Goal: Task Accomplishment & Management: Use online tool/utility

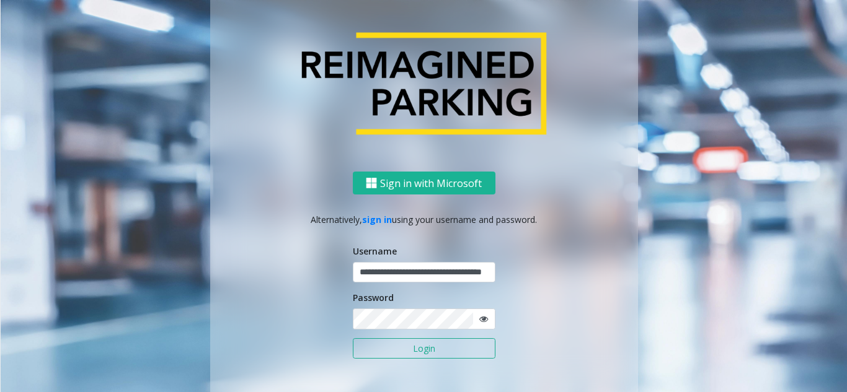
click at [417, 350] on button "Login" at bounding box center [424, 348] width 143 height 21
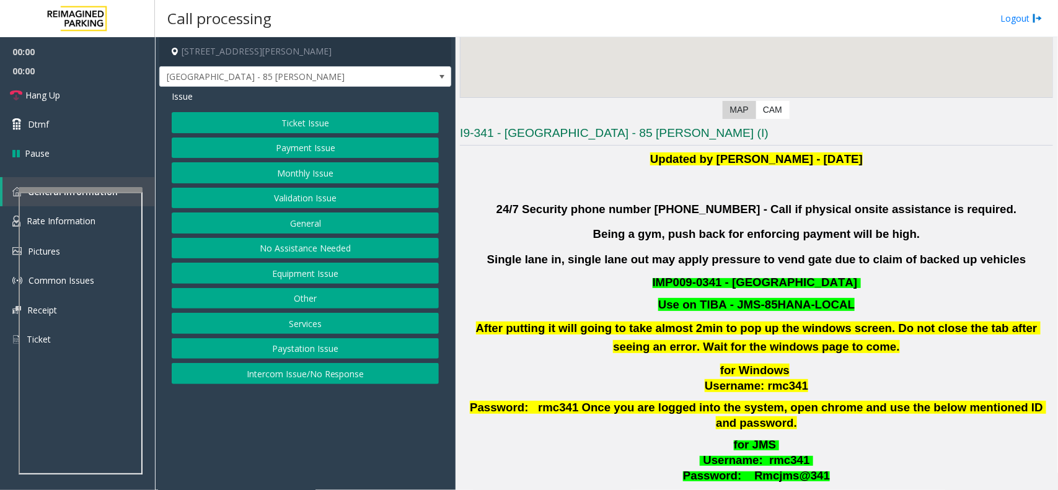
scroll to position [232, 0]
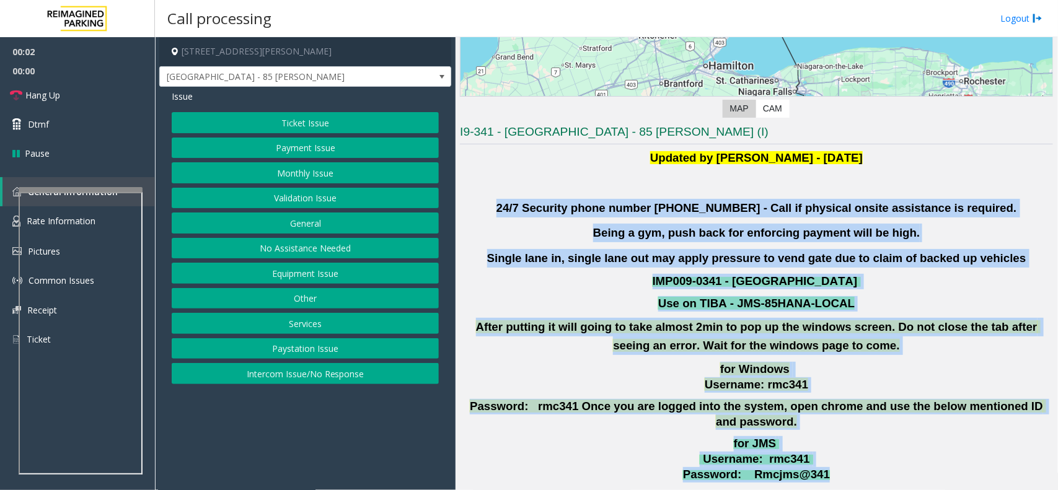
drag, startPoint x: 526, startPoint y: 195, endPoint x: 894, endPoint y: 462, distance: 454.9
click at [846, 392] on div "Updated by [PERSON_NAME] - [DATE] 24/7 Security phone number [PHONE_NUMBER] - C…" at bounding box center [756, 332] width 593 height 366
click at [846, 392] on p "for JMS Username : rmc341 Password: Rmcjms@341" at bounding box center [757, 459] width 596 height 46
drag, startPoint x: 883, startPoint y: 457, endPoint x: 580, endPoint y: 190, distance: 403.6
click at [580, 190] on div "Updated by [PERSON_NAME] - [DATE] 24/7 Security phone number [PHONE_NUMBER] - C…" at bounding box center [756, 332] width 593 height 366
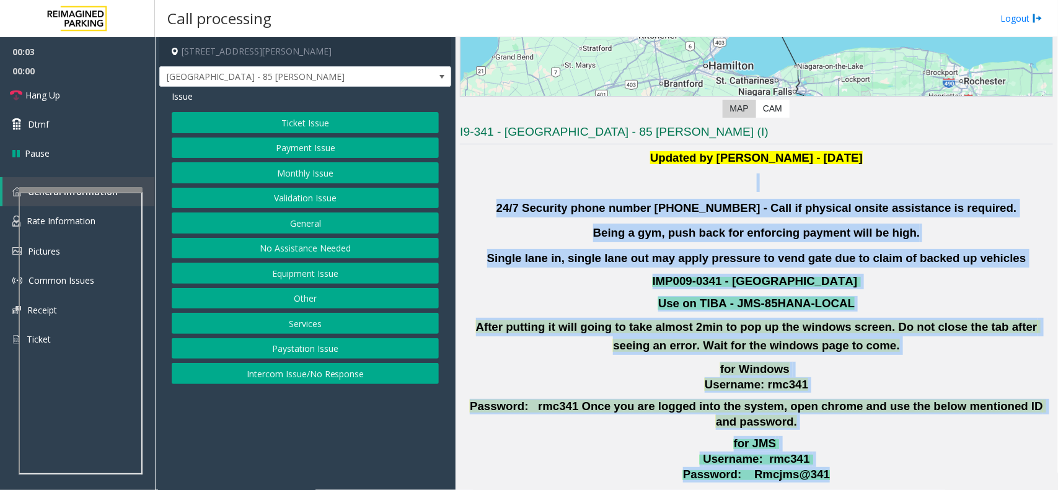
click at [514, 196] on div "Updated by [PERSON_NAME] - [DATE] 24/7 Security phone number [PHONE_NUMBER] - C…" at bounding box center [756, 332] width 593 height 366
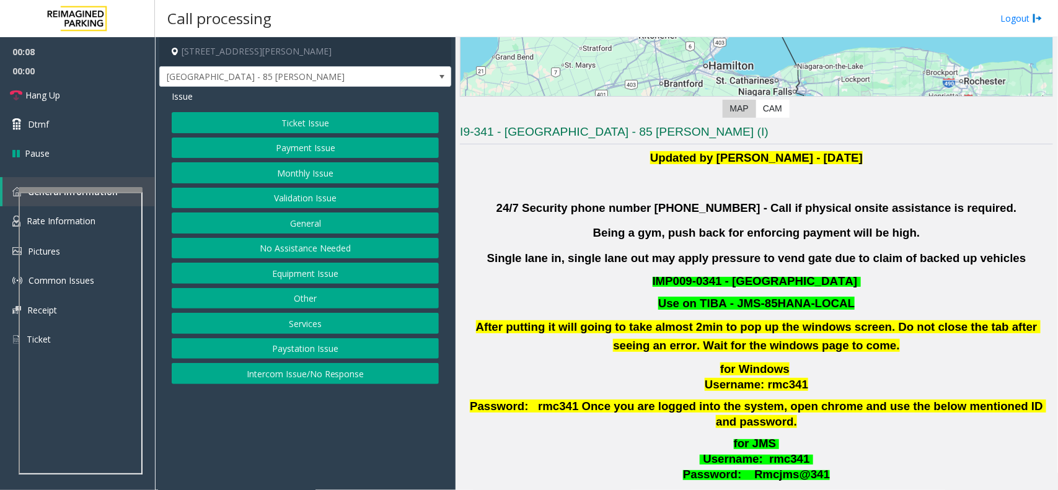
click at [287, 206] on button "Validation Issue" at bounding box center [305, 198] width 267 height 21
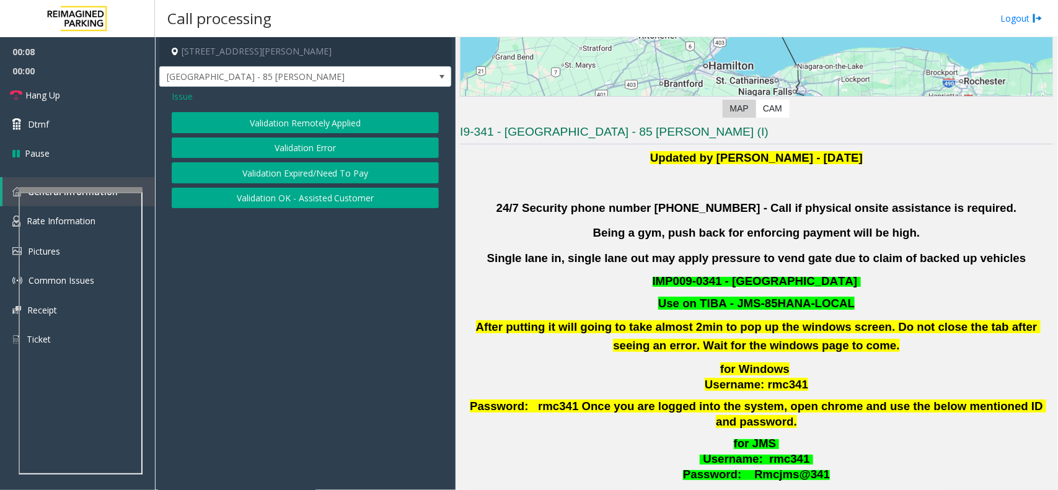
click at [302, 151] on button "Validation Error" at bounding box center [305, 148] width 267 height 21
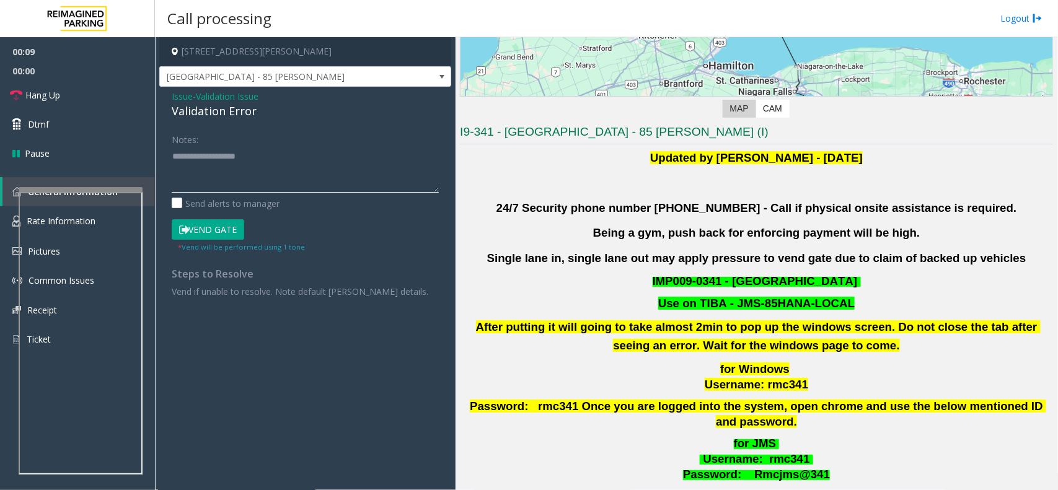
click at [281, 181] on textarea at bounding box center [305, 169] width 267 height 46
click at [240, 122] on div "Issue - Validation Issue Validation Error Notes: Send alerts to manager Vend Ga…" at bounding box center [305, 198] width 292 height 223
click at [240, 121] on div "Issue - Validation Issue Validation Error Notes: Send alerts to manager Vend Ga…" at bounding box center [305, 198] width 292 height 223
click at [240, 109] on div "Validation Error" at bounding box center [305, 111] width 267 height 17
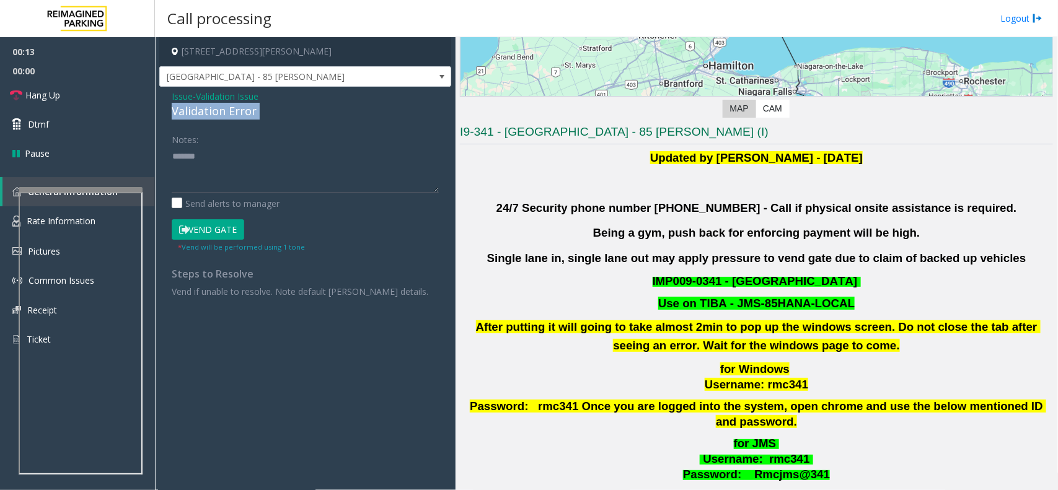
click at [240, 109] on div "Validation Error" at bounding box center [305, 111] width 267 height 17
copy div "Validation Error"
click at [251, 165] on textarea at bounding box center [305, 169] width 267 height 46
paste textarea "**********"
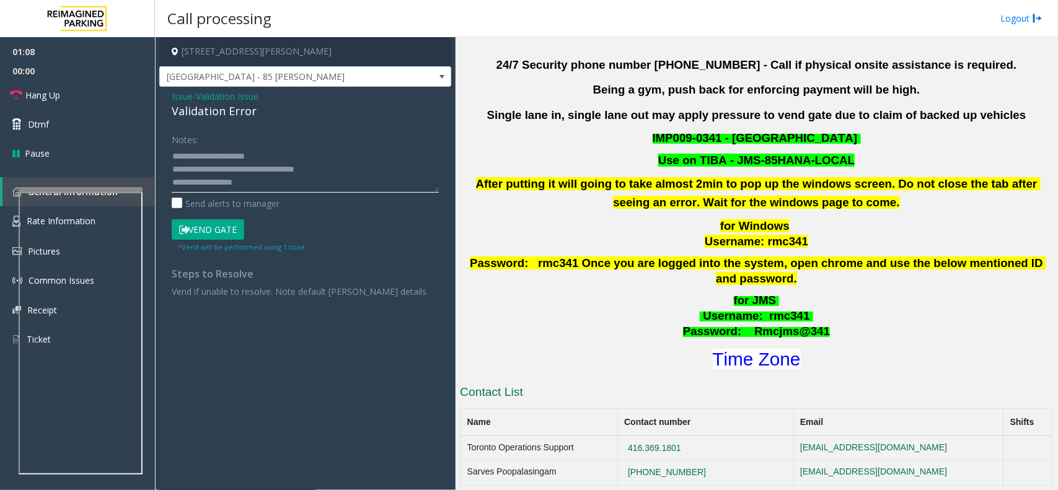
scroll to position [542, 0]
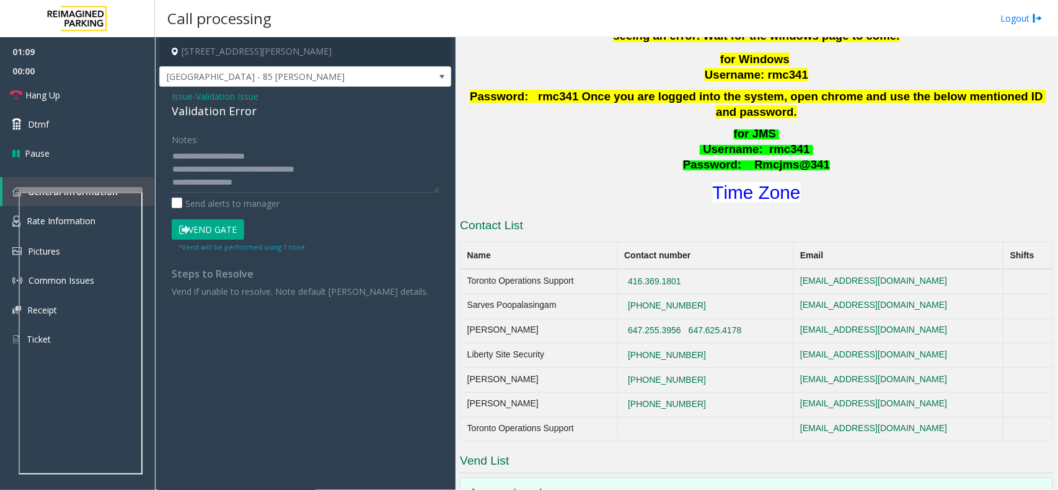
click at [749, 190] on h1 "Time Zone" at bounding box center [757, 193] width 596 height 26
click at [754, 182] on font "Time Zone" at bounding box center [757, 192] width 88 height 20
click at [223, 213] on form "Notes: Send alerts to manager Vend Gate * Vend will be performed using 1 tone" at bounding box center [305, 191] width 267 height 124
click at [218, 227] on button "Vend Gate" at bounding box center [208, 229] width 73 height 21
click at [301, 160] on textarea at bounding box center [305, 169] width 267 height 46
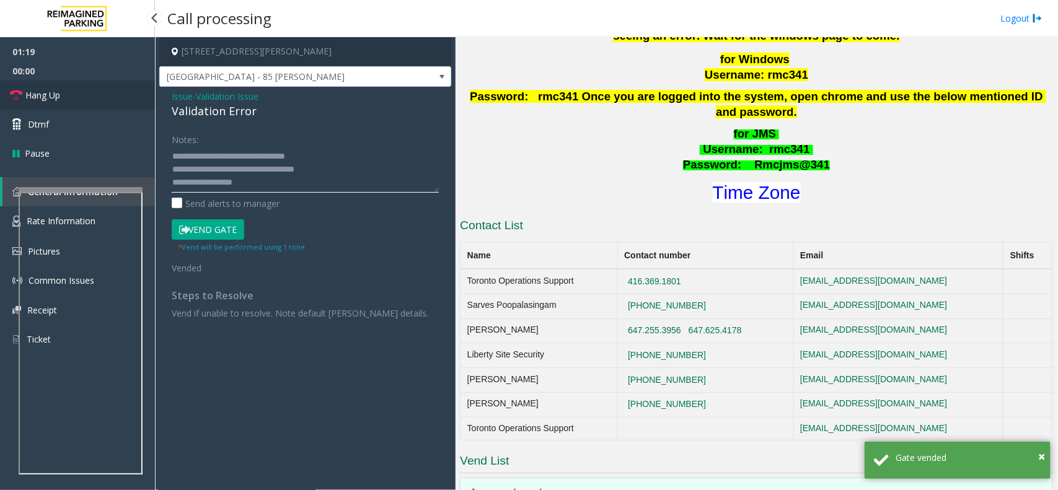
type textarea "**********"
click at [60, 86] on link "Hang Up" at bounding box center [77, 95] width 155 height 29
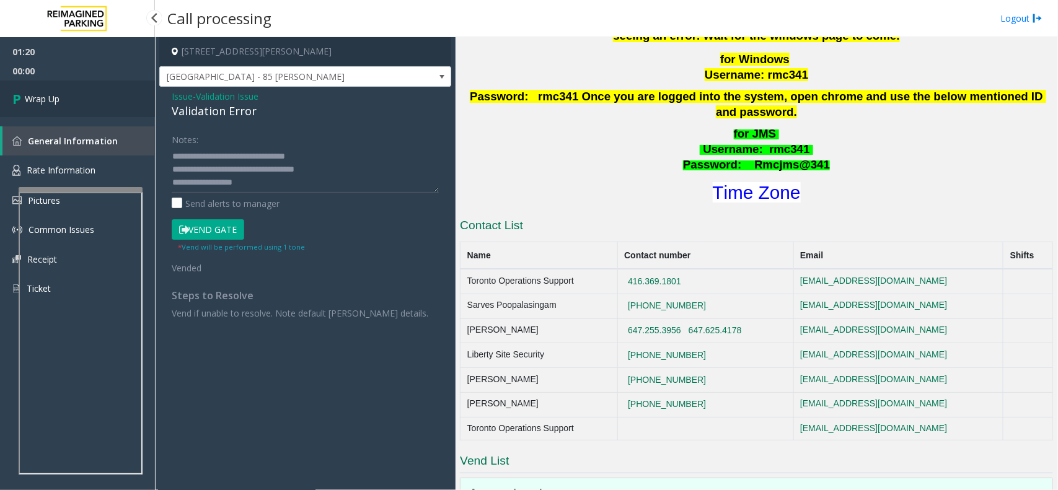
click at [64, 89] on link "Wrap Up" at bounding box center [77, 99] width 155 height 37
